Goal: Transaction & Acquisition: Purchase product/service

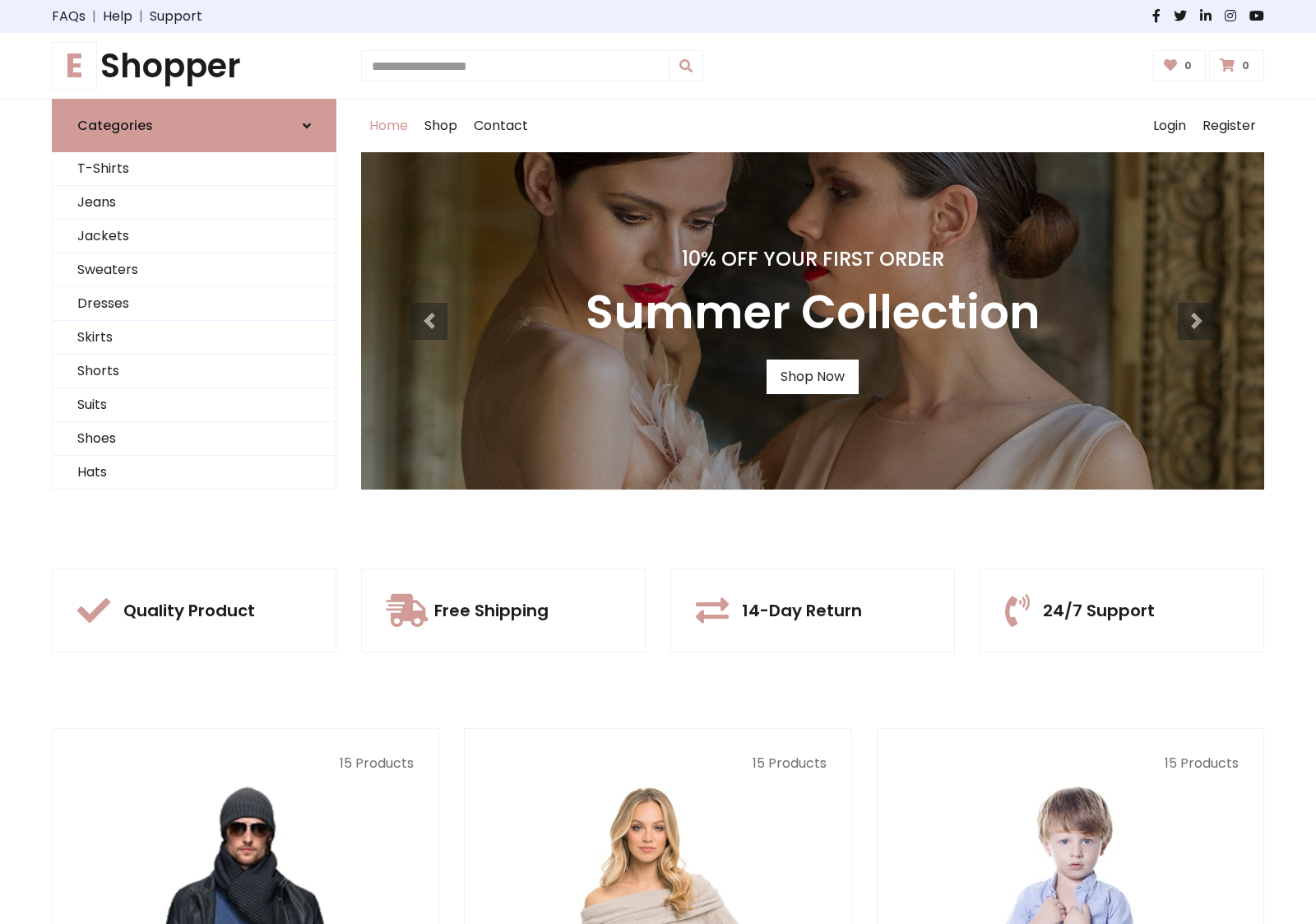
click at [658, 461] on div "10% Off Your First Order Summer Collection Shop Now" at bounding box center [813, 320] width 903 height 337
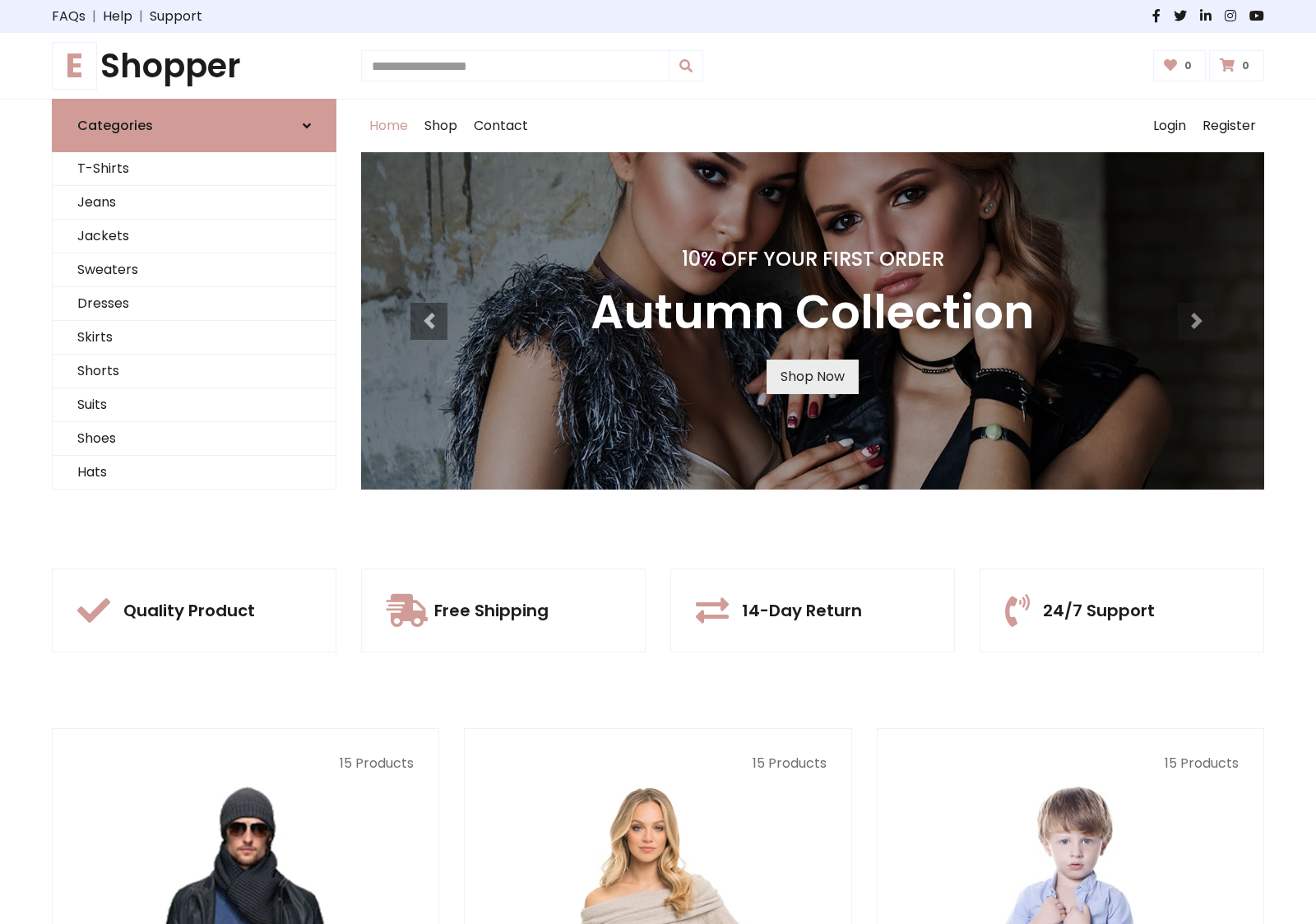
click at [812, 376] on link "Shop Now" at bounding box center [812, 376] width 92 height 35
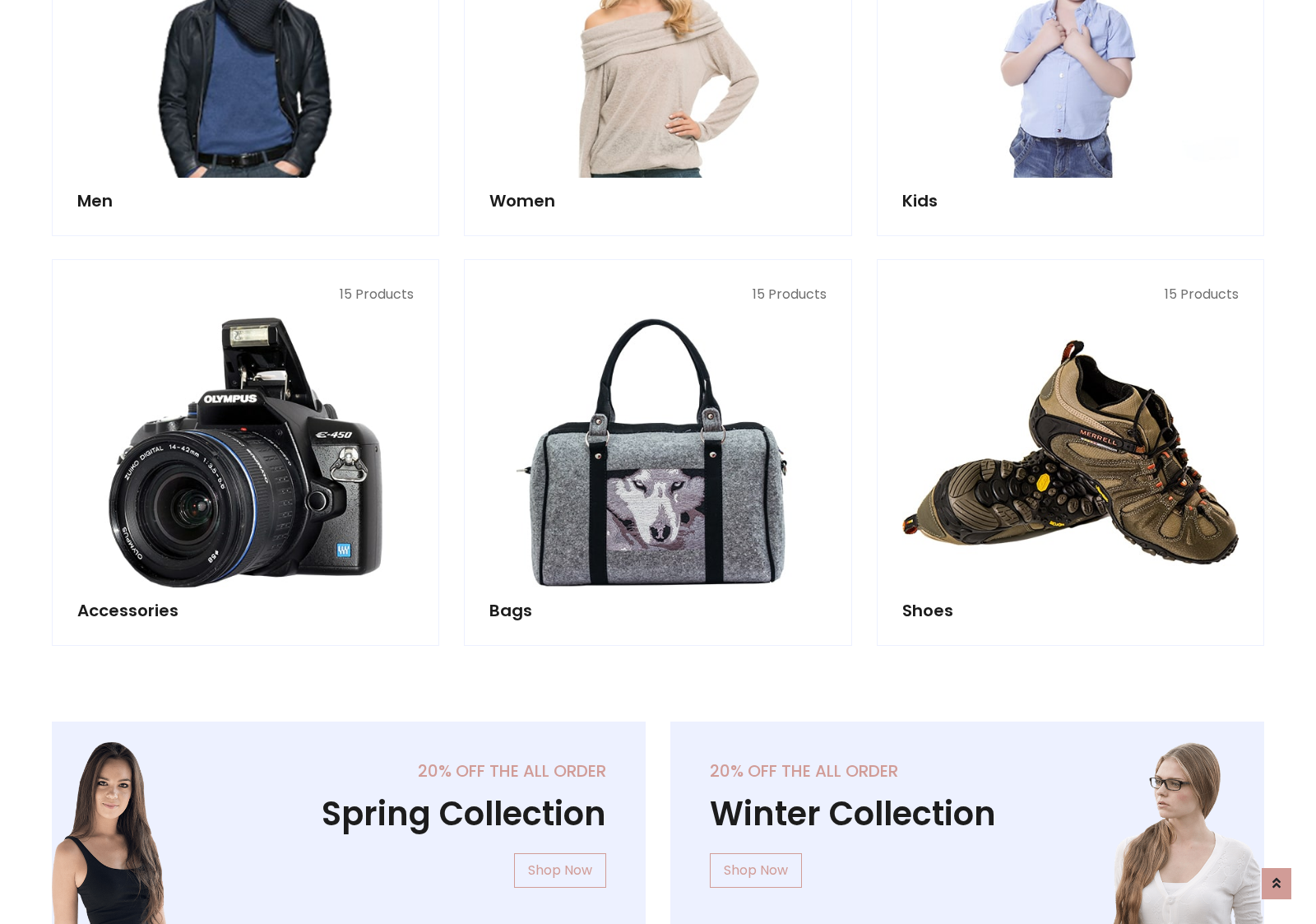
scroll to position [1640, 0]
